Goal: Find specific page/section: Find specific page/section

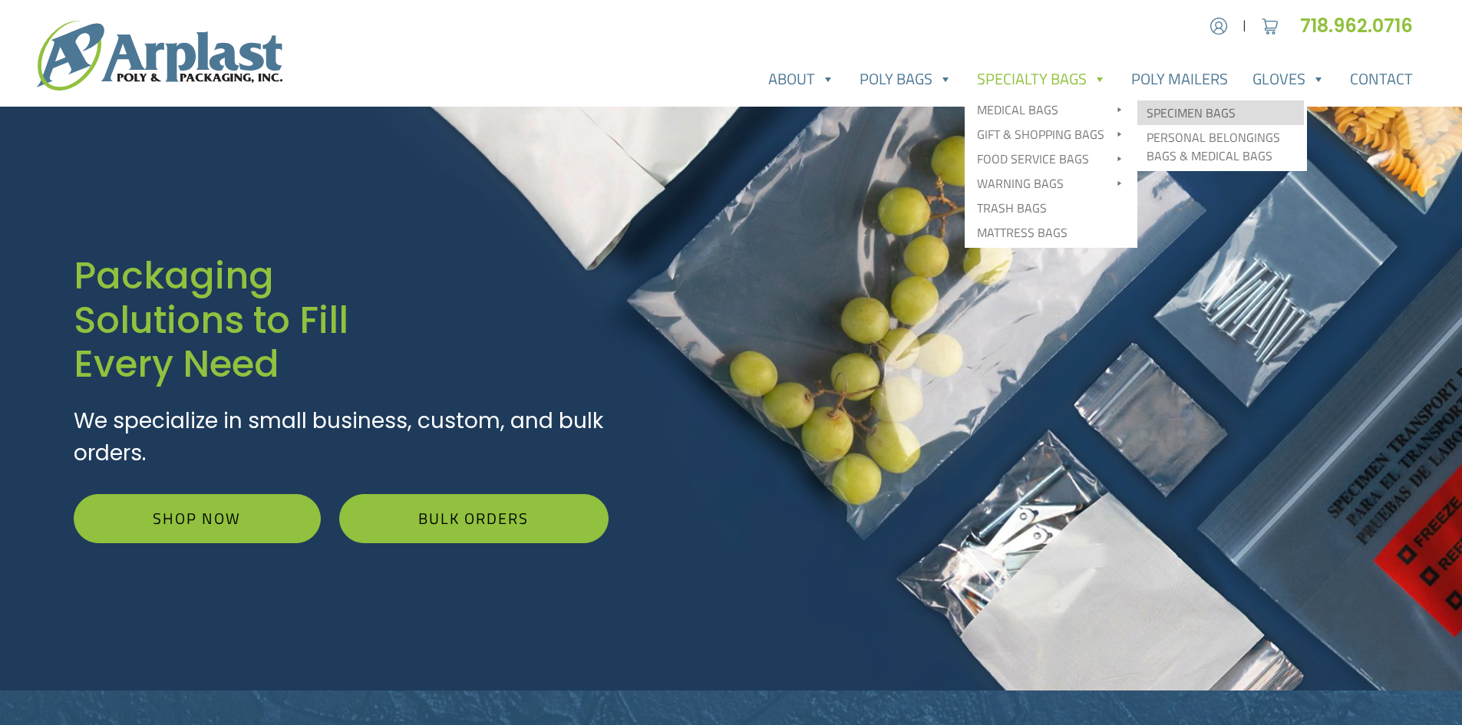
click at [1184, 113] on link "Specimen Bags" at bounding box center [1221, 113] width 167 height 25
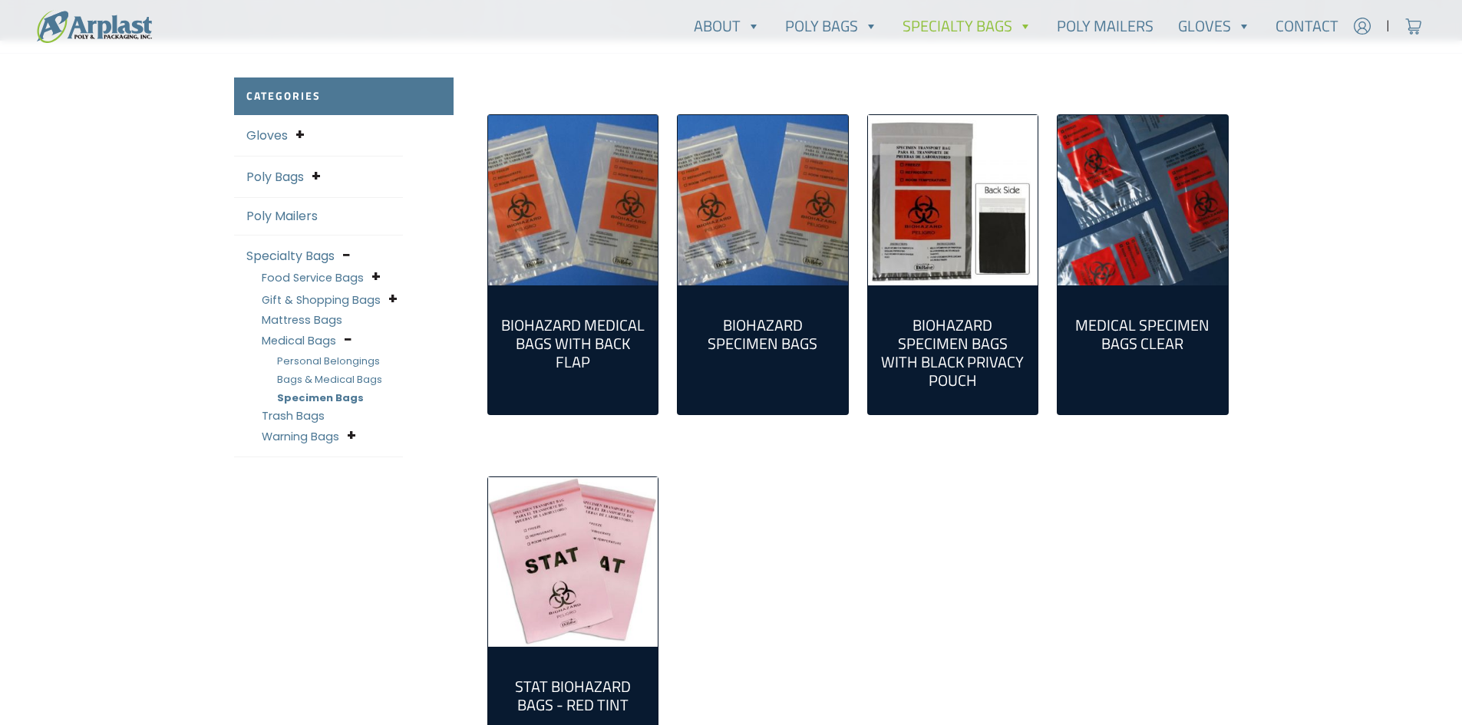
scroll to position [307, 0]
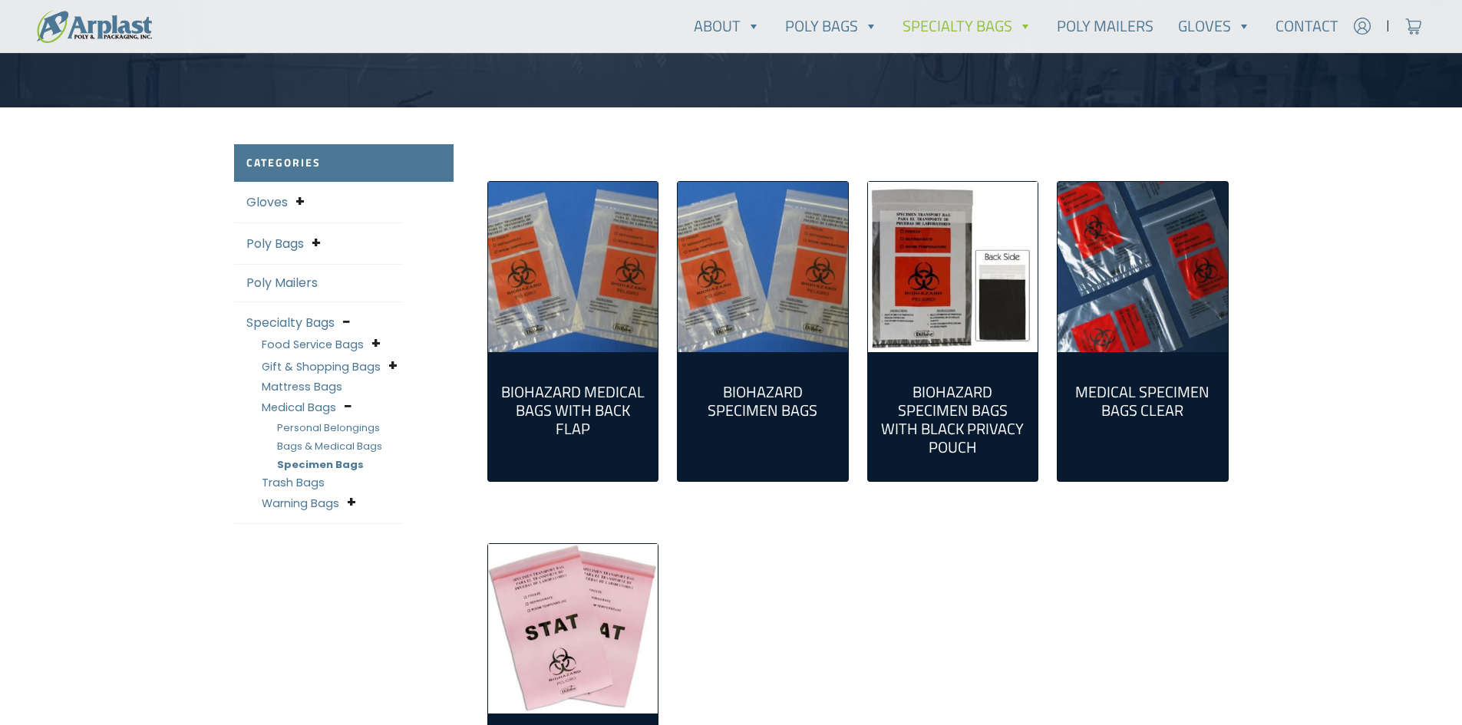
click at [532, 284] on img "Visit product category Biohazard Medical Bags with Back Flap" at bounding box center [573, 267] width 170 height 170
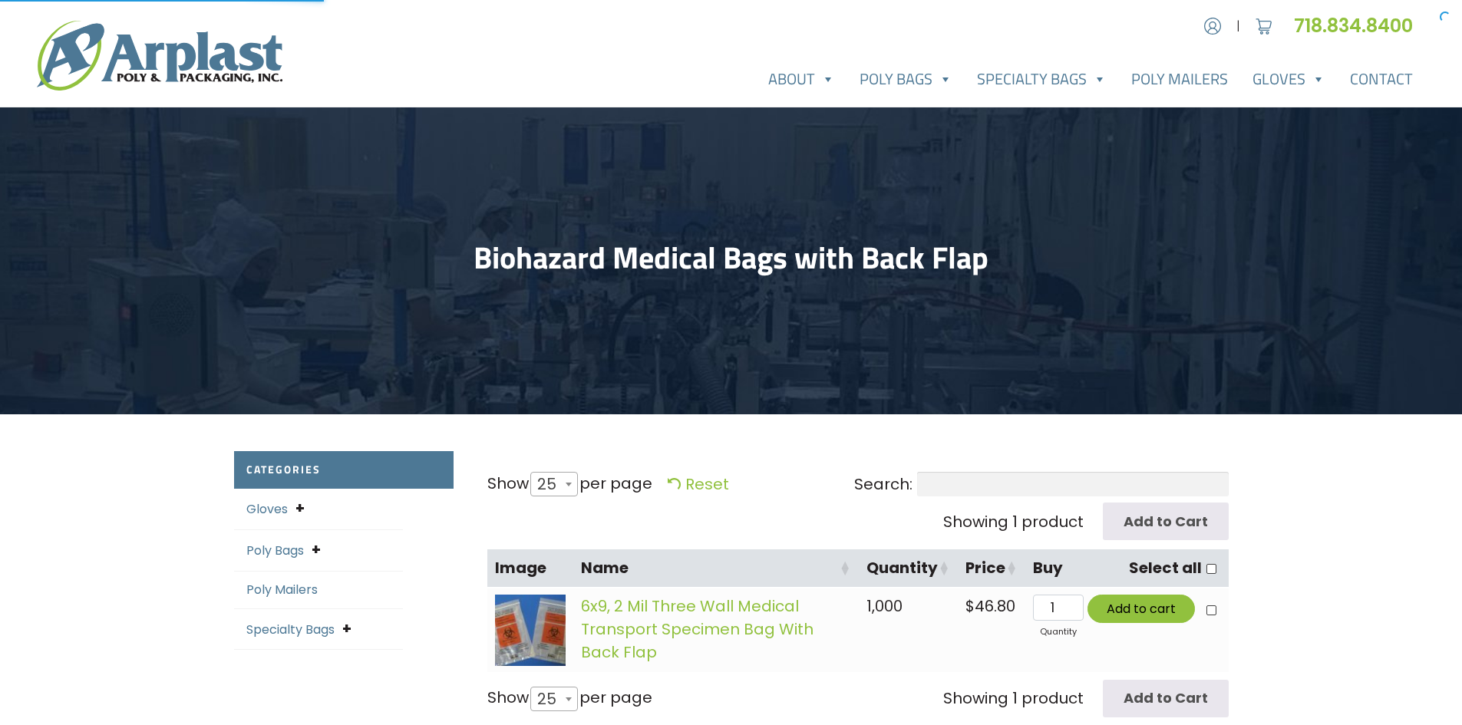
select select "25"
click at [350, 628] on span at bounding box center [346, 629] width 9 height 21
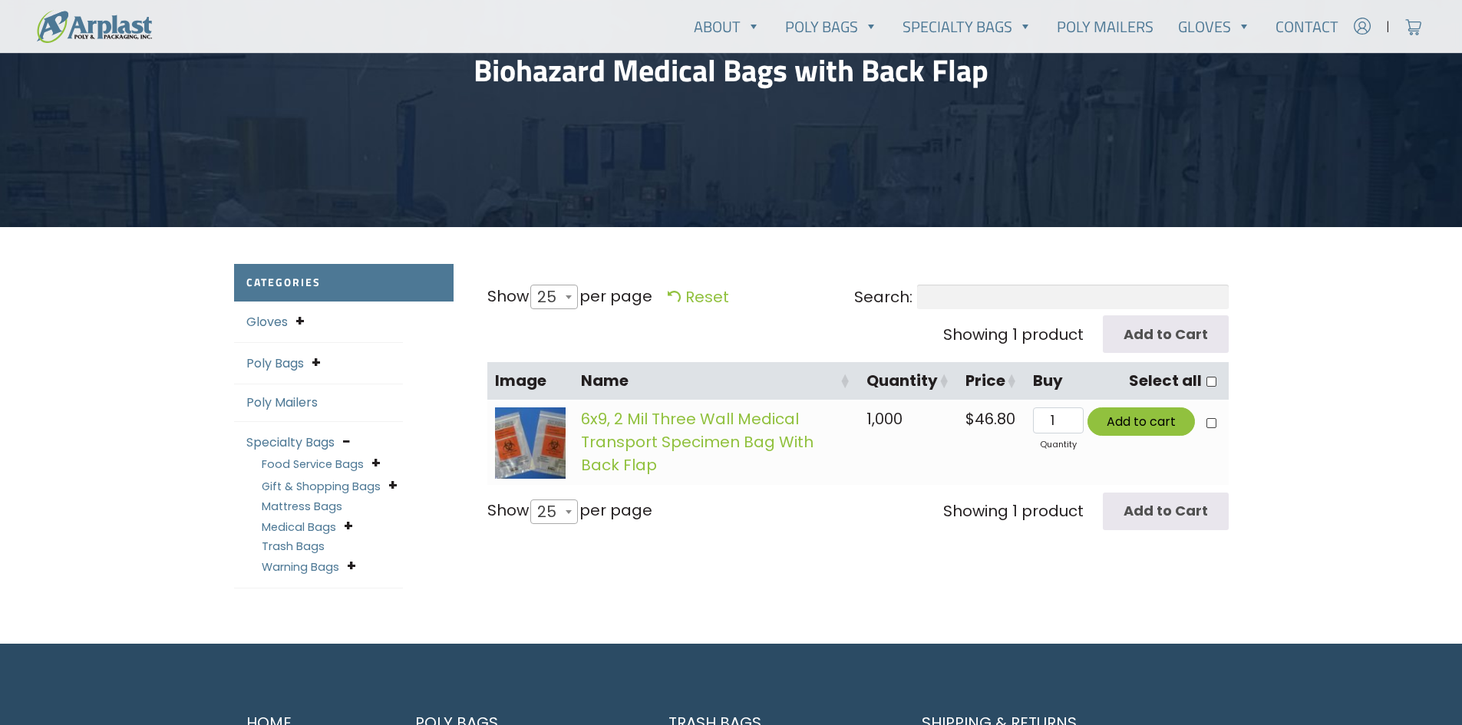
scroll to position [230, 0]
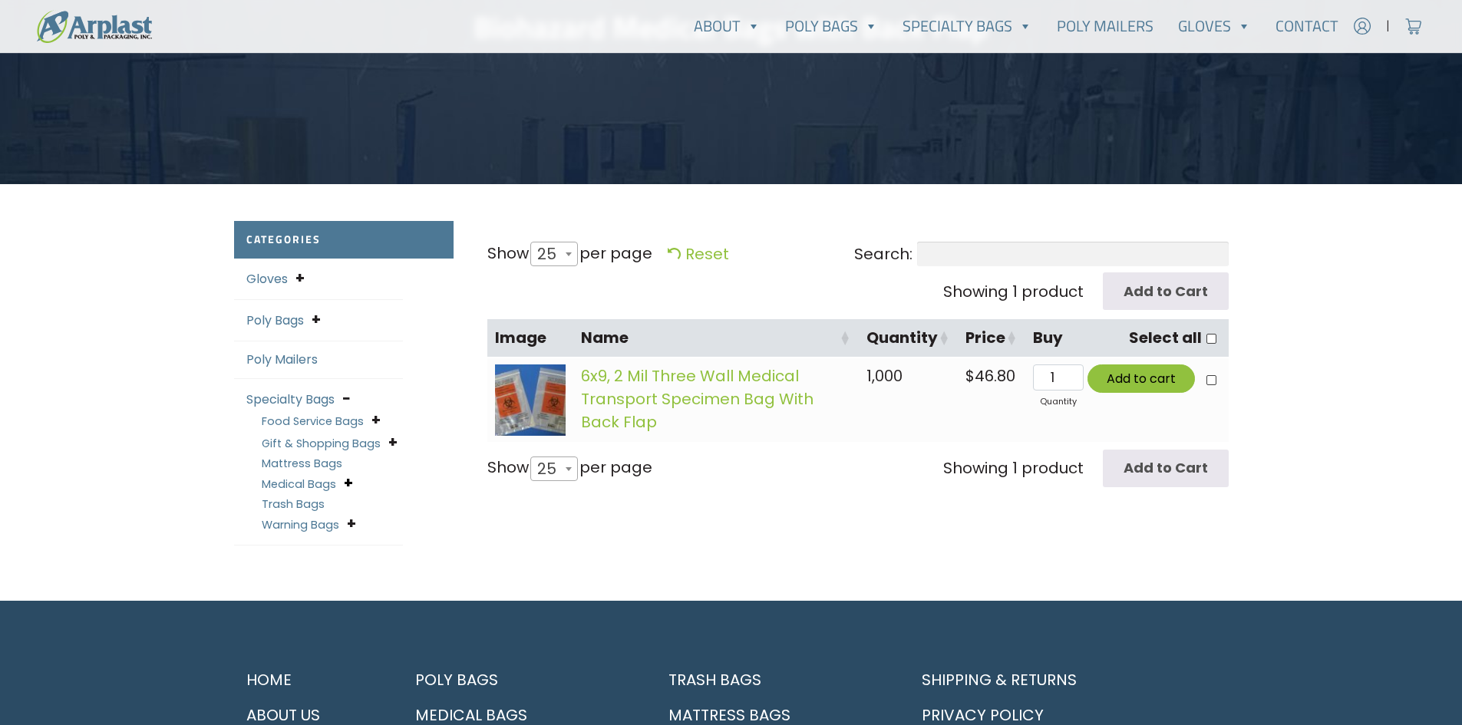
click at [345, 481] on span at bounding box center [348, 483] width 9 height 21
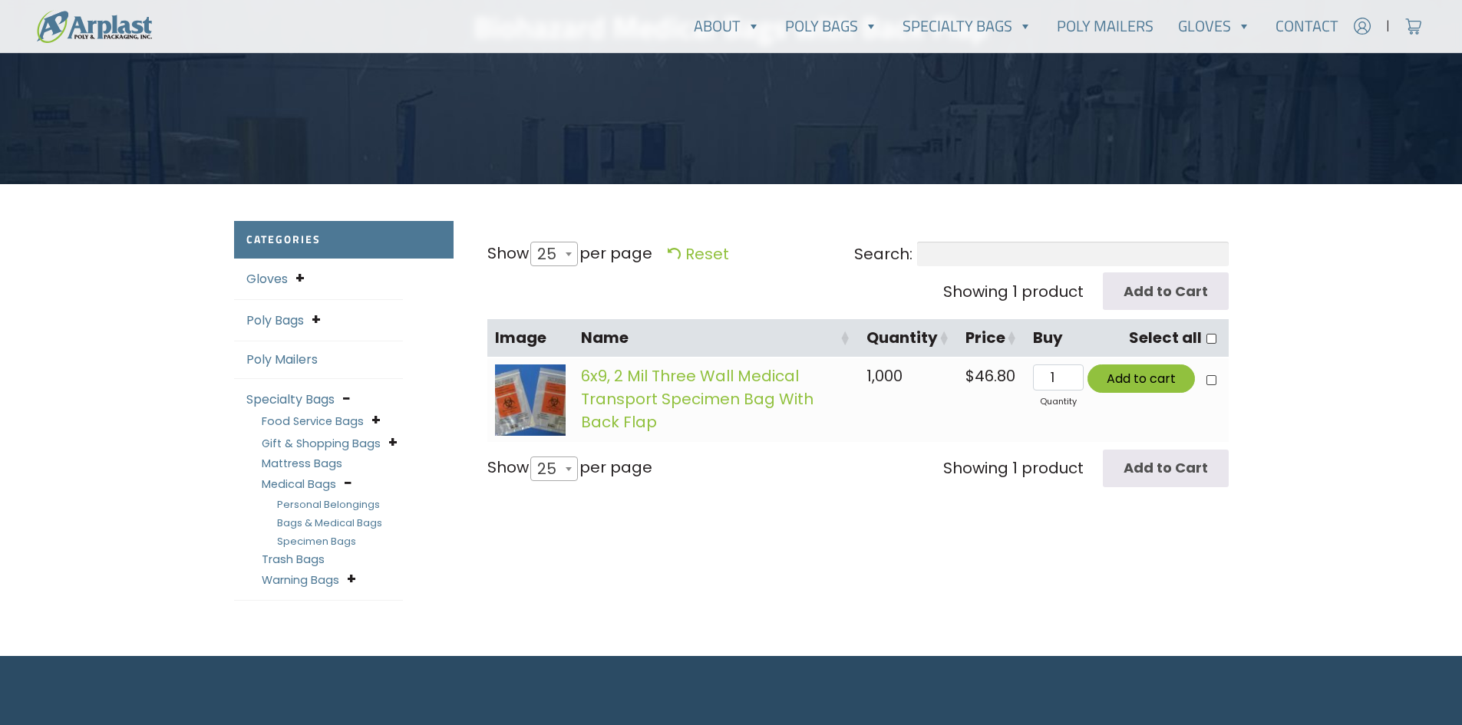
click at [325, 539] on link "Specimen Bags" at bounding box center [316, 541] width 79 height 15
